Goal: Navigation & Orientation: Find specific page/section

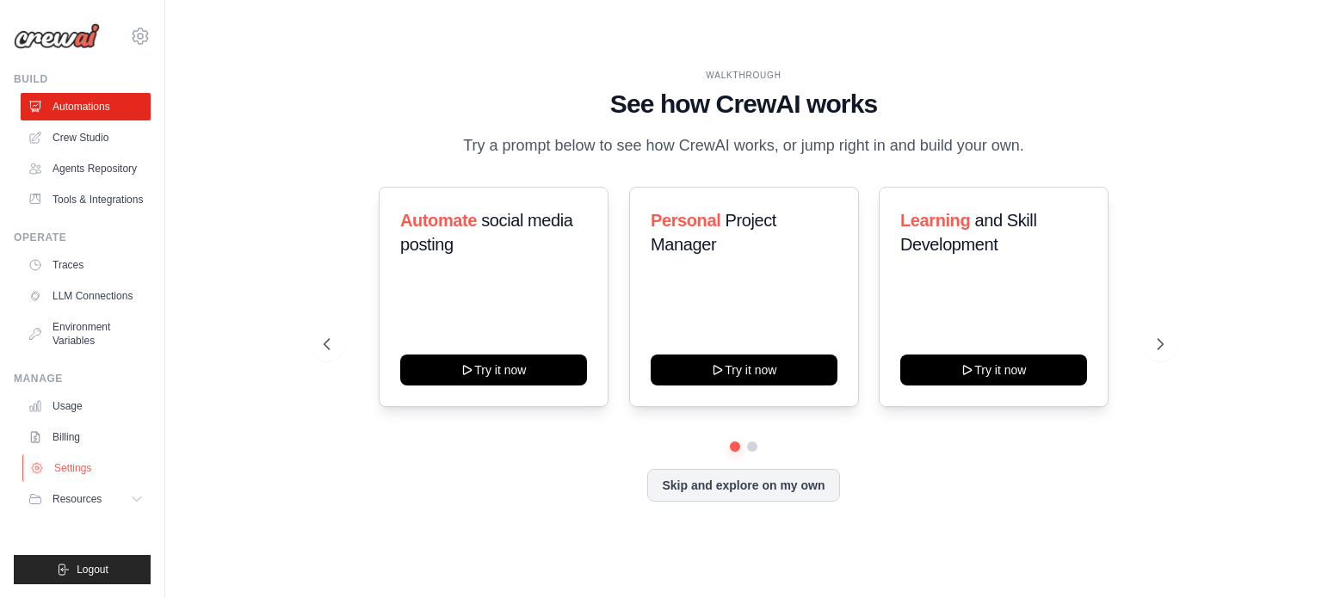
click at [72, 463] on link "Settings" at bounding box center [87, 468] width 130 height 28
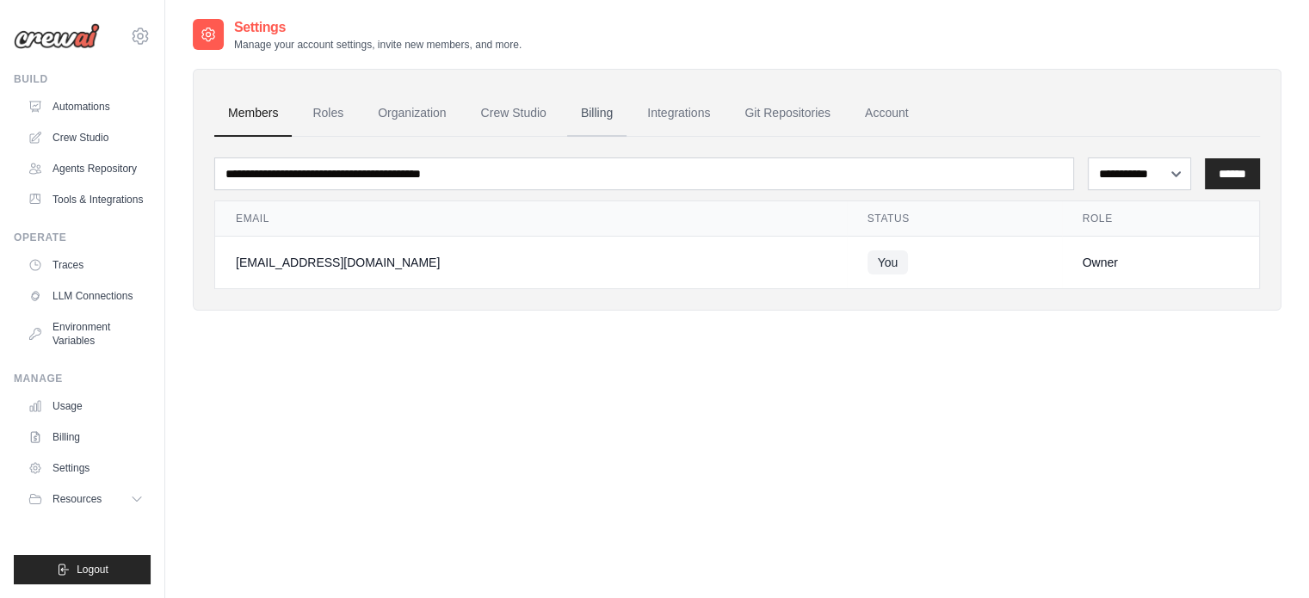
click at [610, 120] on link "Billing" at bounding box center [596, 113] width 59 height 46
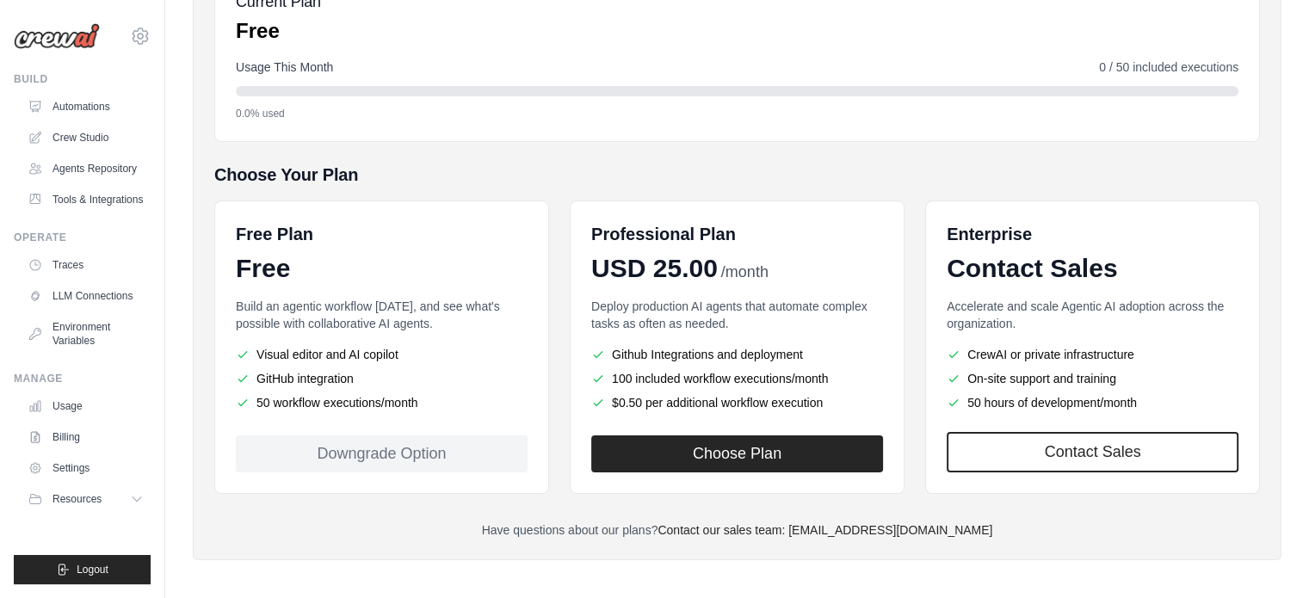
scroll to position [235, 0]
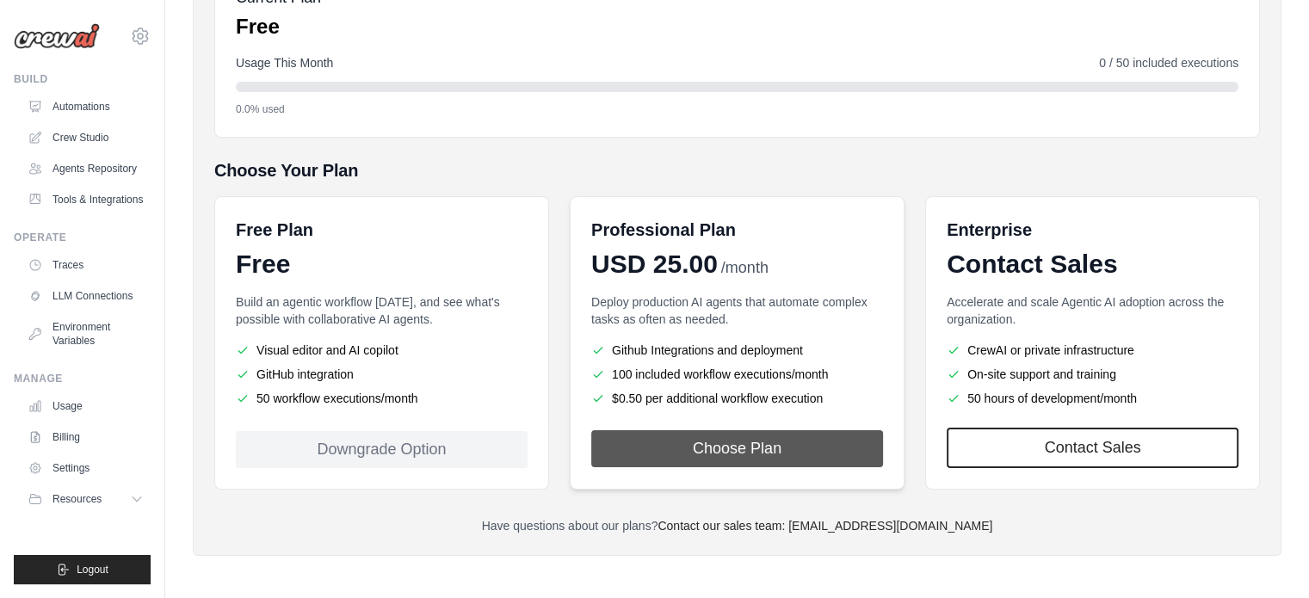
click at [778, 456] on button "Choose Plan" at bounding box center [737, 448] width 292 height 37
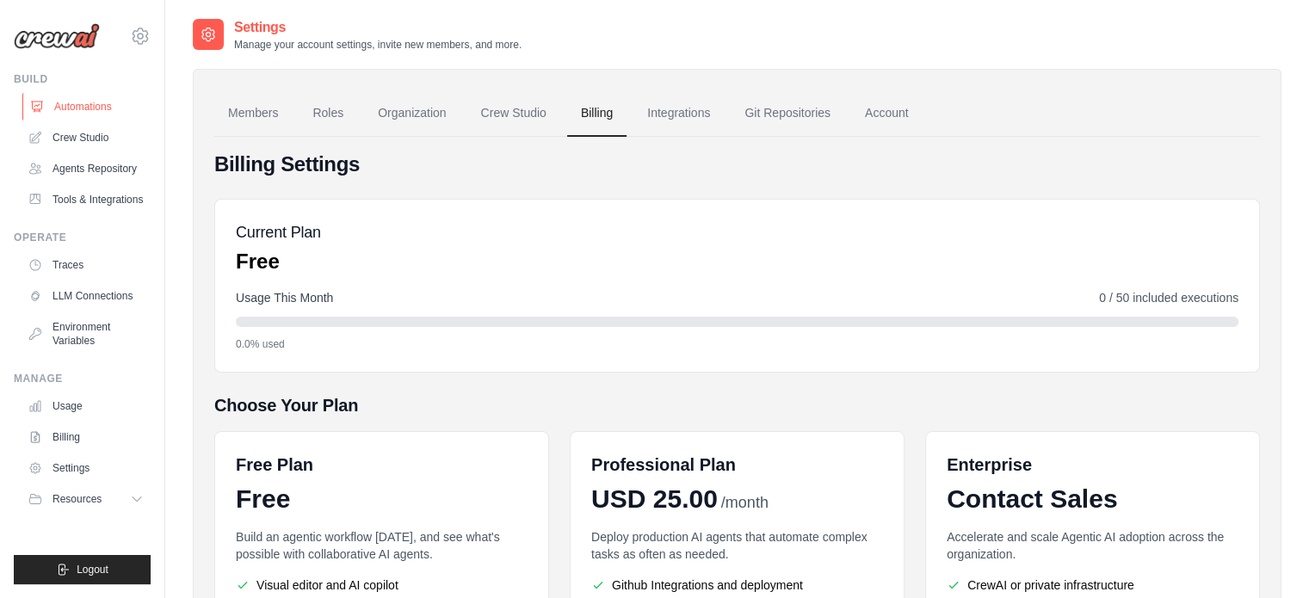
click at [77, 106] on link "Automations" at bounding box center [87, 107] width 130 height 28
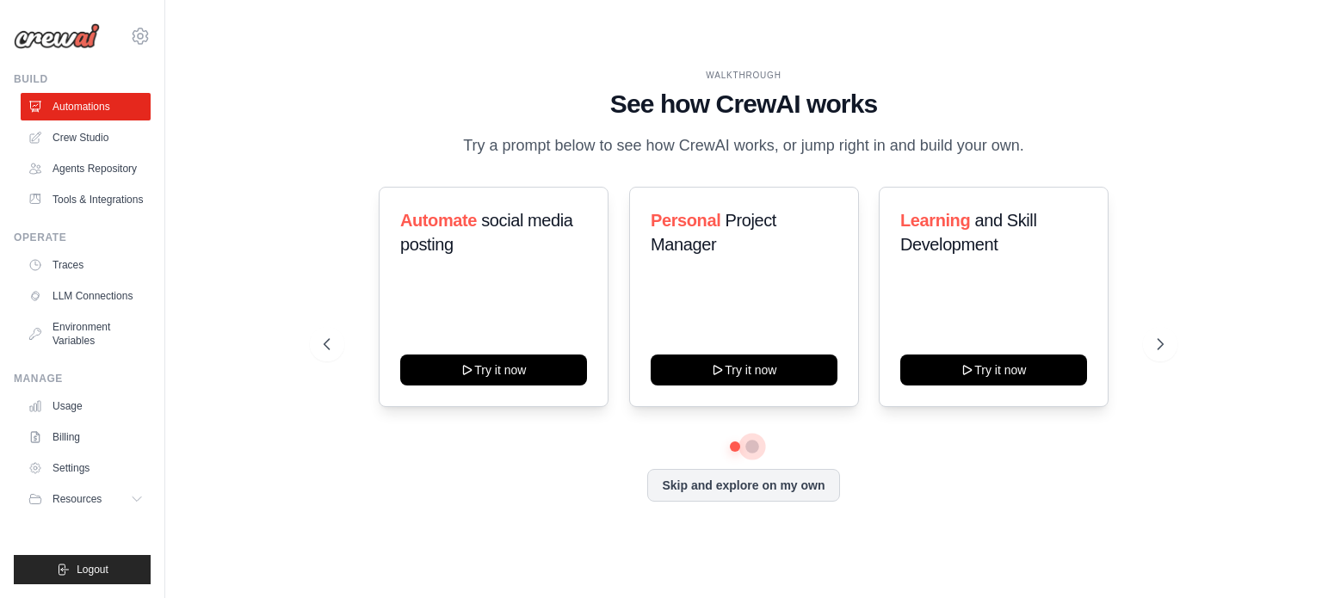
click at [751, 448] on button at bounding box center [752, 447] width 14 height 14
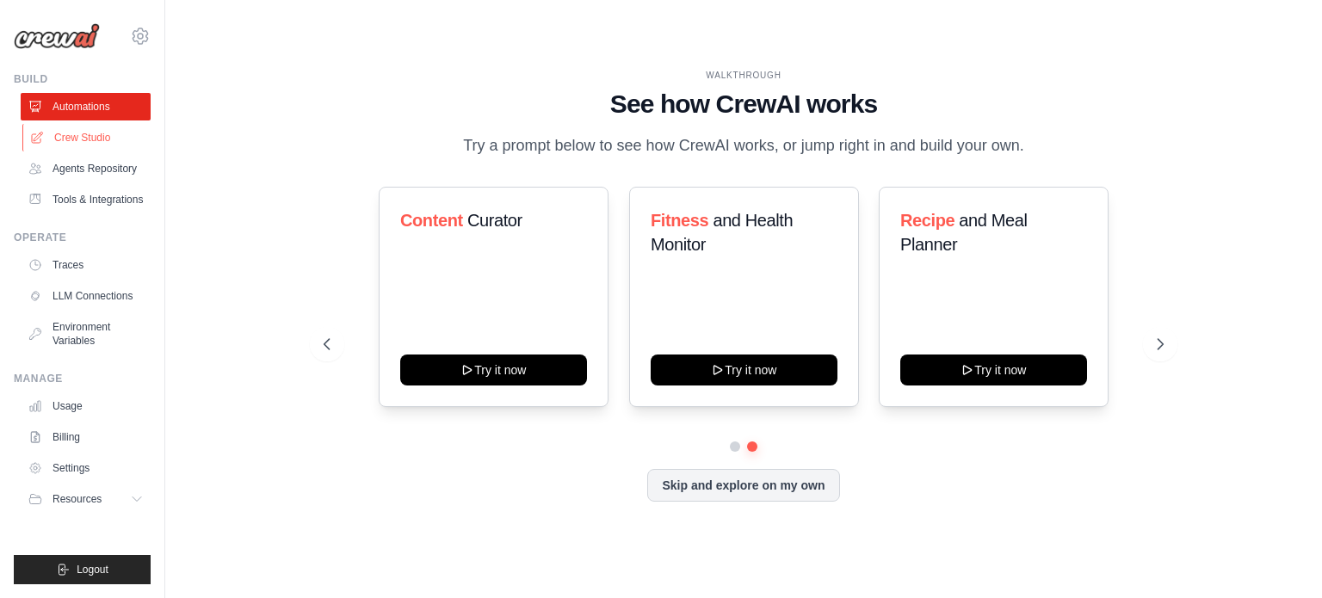
click at [101, 147] on link "Crew Studio" at bounding box center [87, 138] width 130 height 28
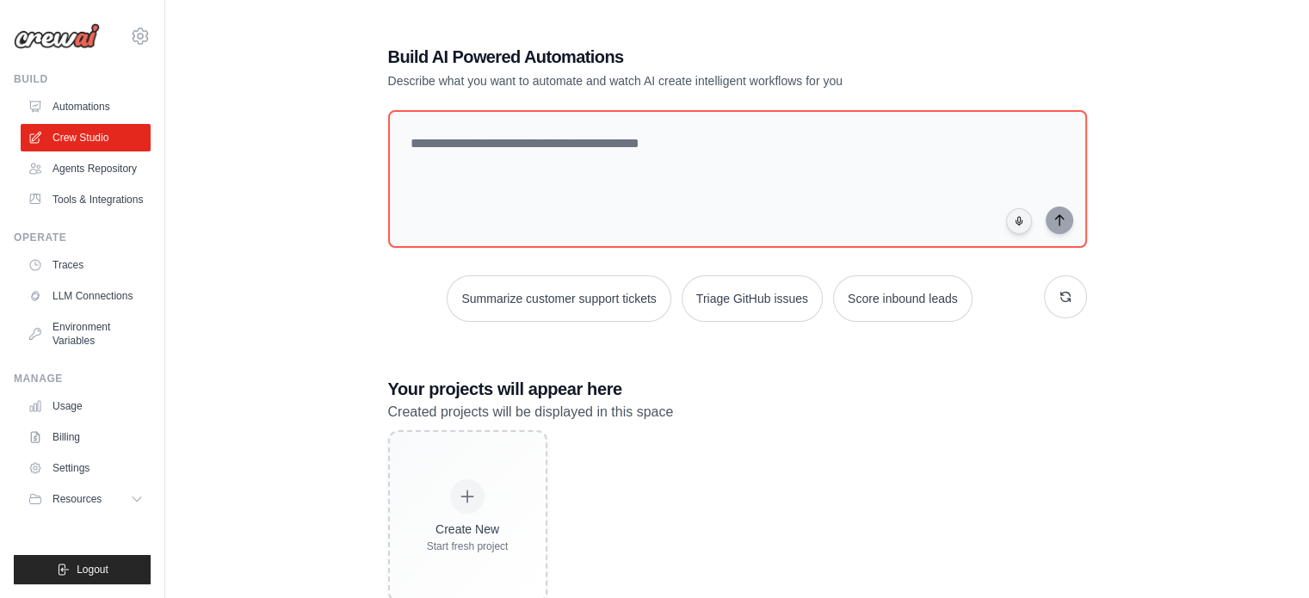
scroll to position [48, 0]
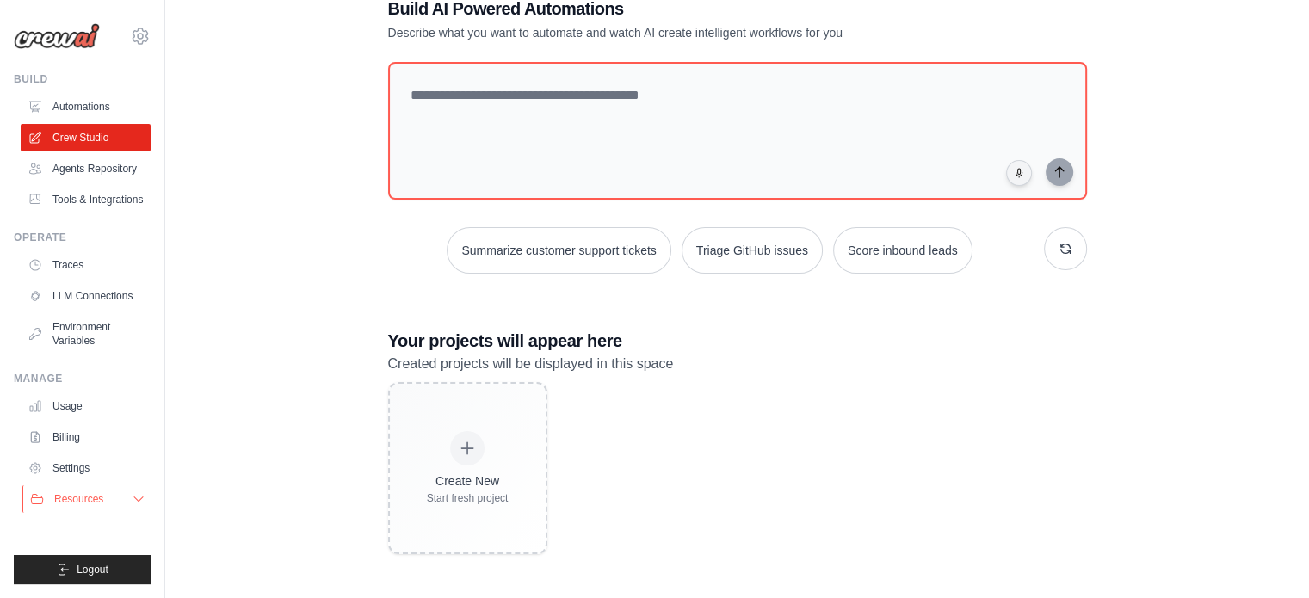
click at [75, 492] on span "Resources" at bounding box center [78, 499] width 49 height 14
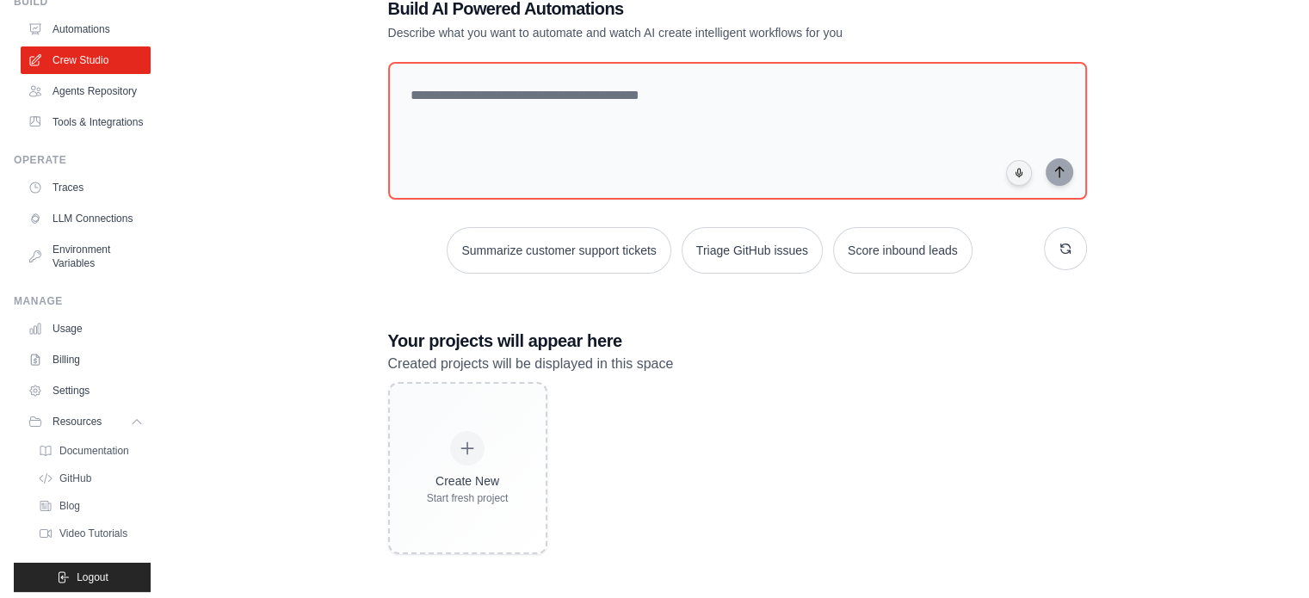
scroll to position [126, 0]
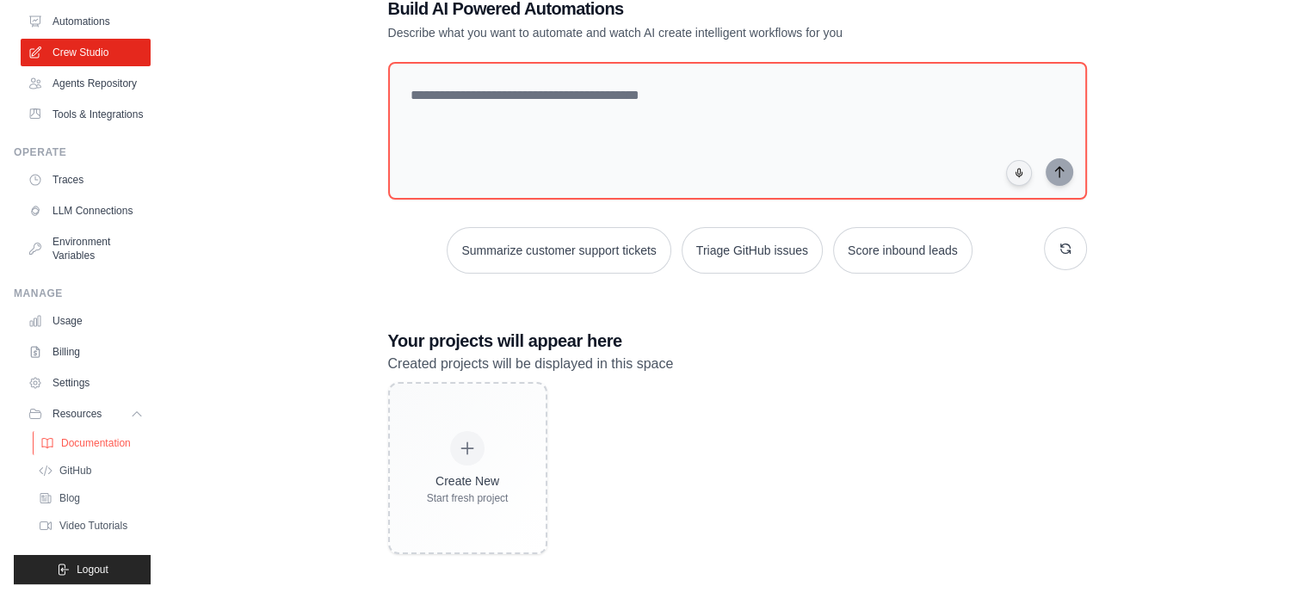
click at [98, 446] on span "Documentation" at bounding box center [96, 443] width 70 height 14
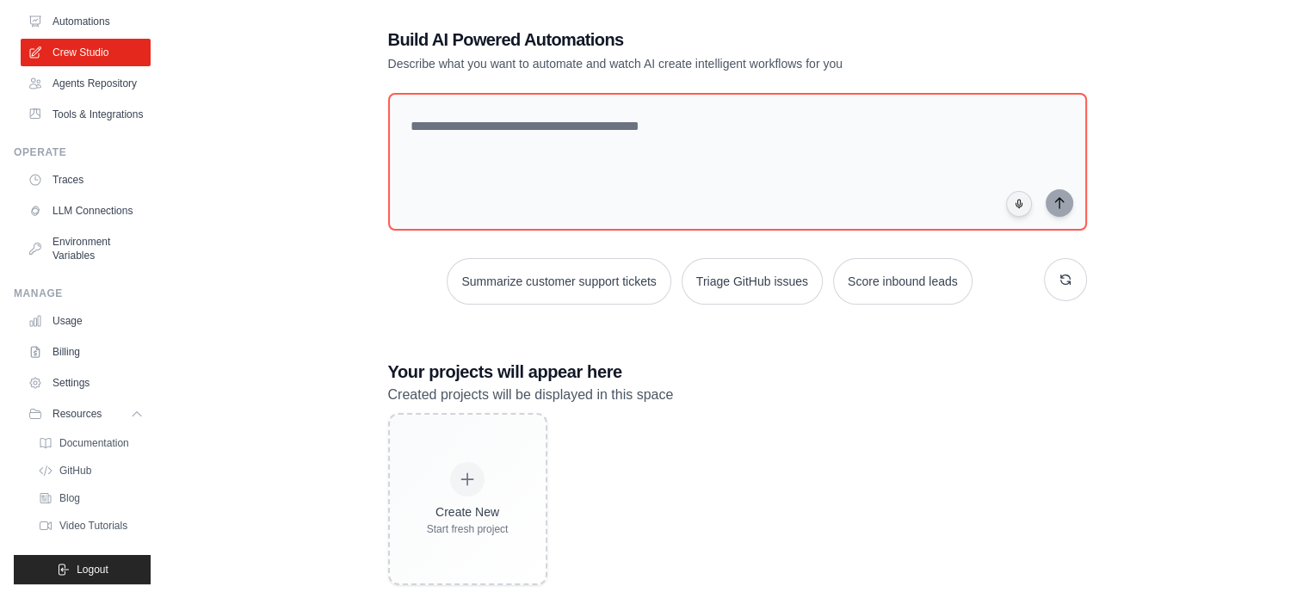
scroll to position [0, 0]
